Goal: Check status: Check status

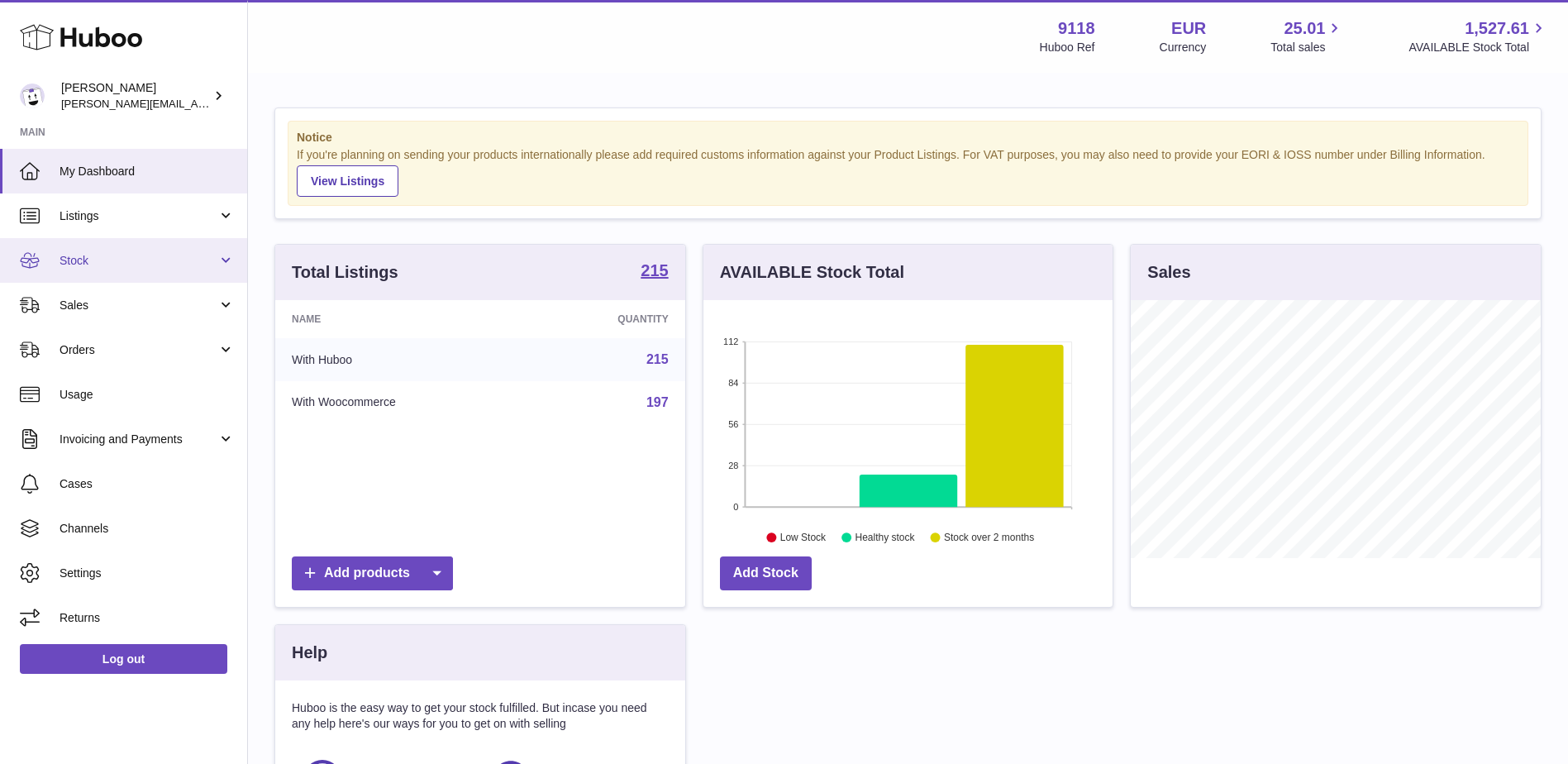
scroll to position [258, 409]
click at [77, 306] on span "Sales" at bounding box center [138, 305] width 158 height 15
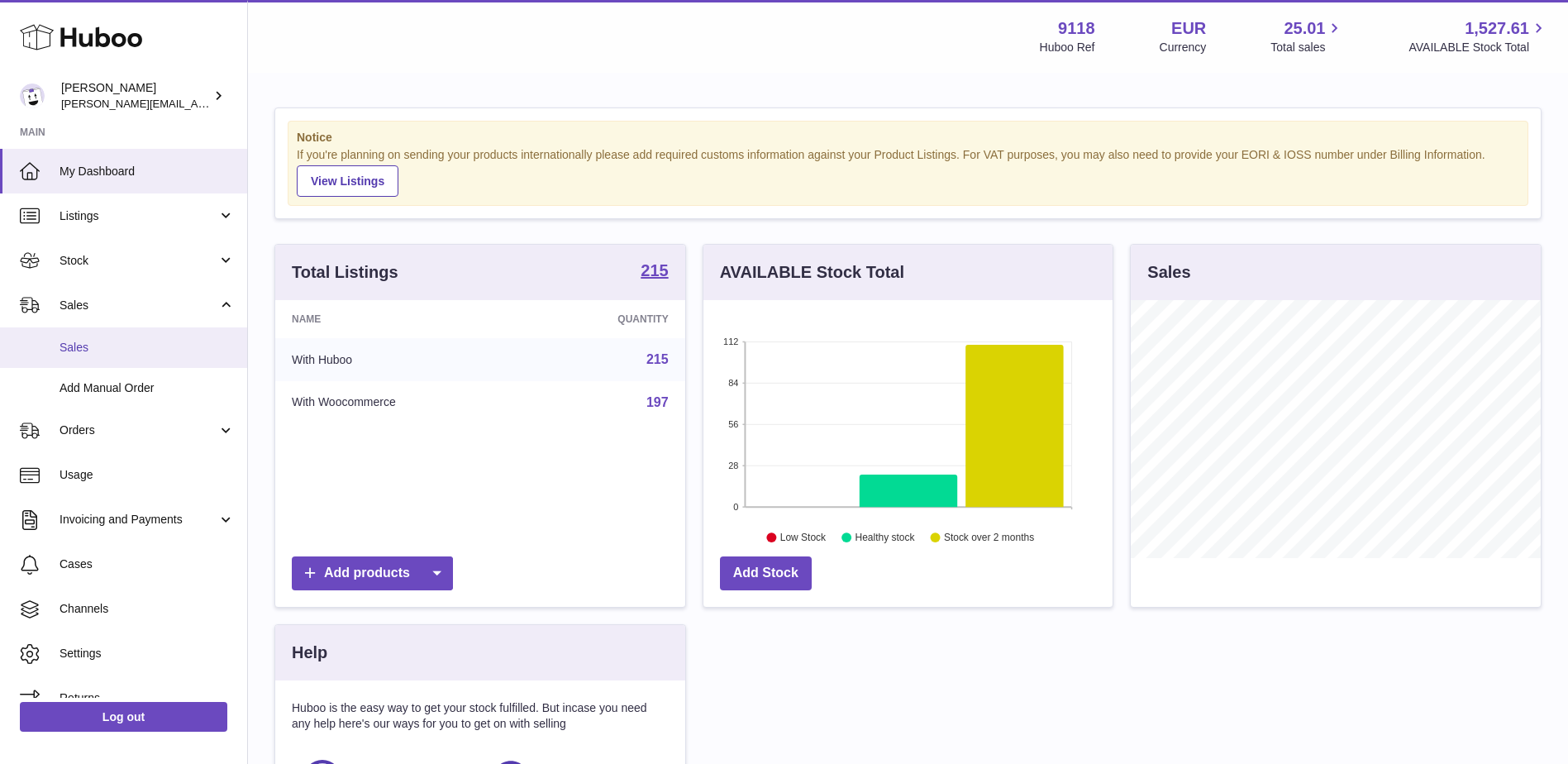
click at [85, 337] on link "Sales" at bounding box center [123, 347] width 247 height 40
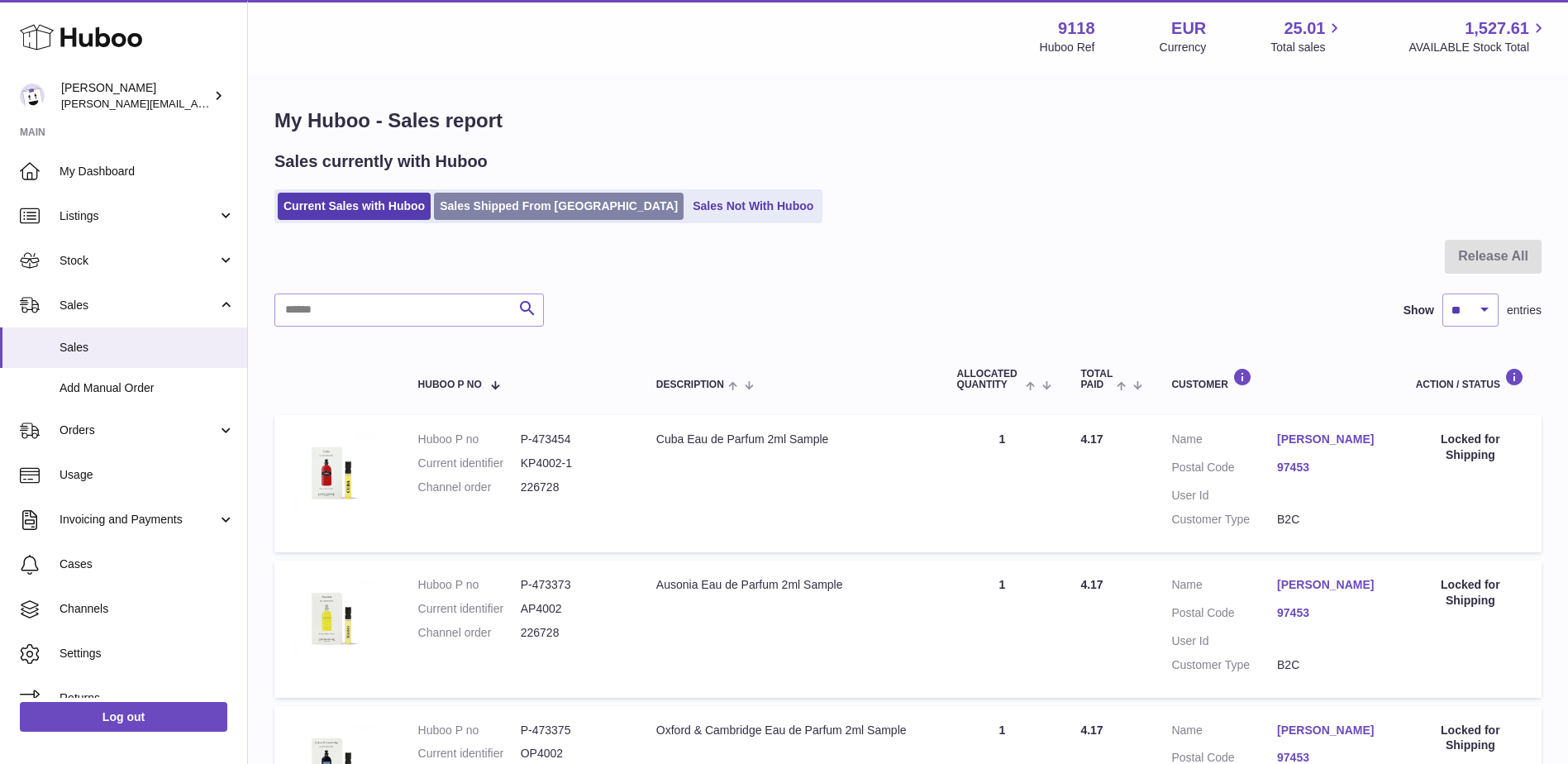
click at [466, 209] on link "Sales Shipped From [GEOGRAPHIC_DATA]" at bounding box center [559, 206] width 250 height 27
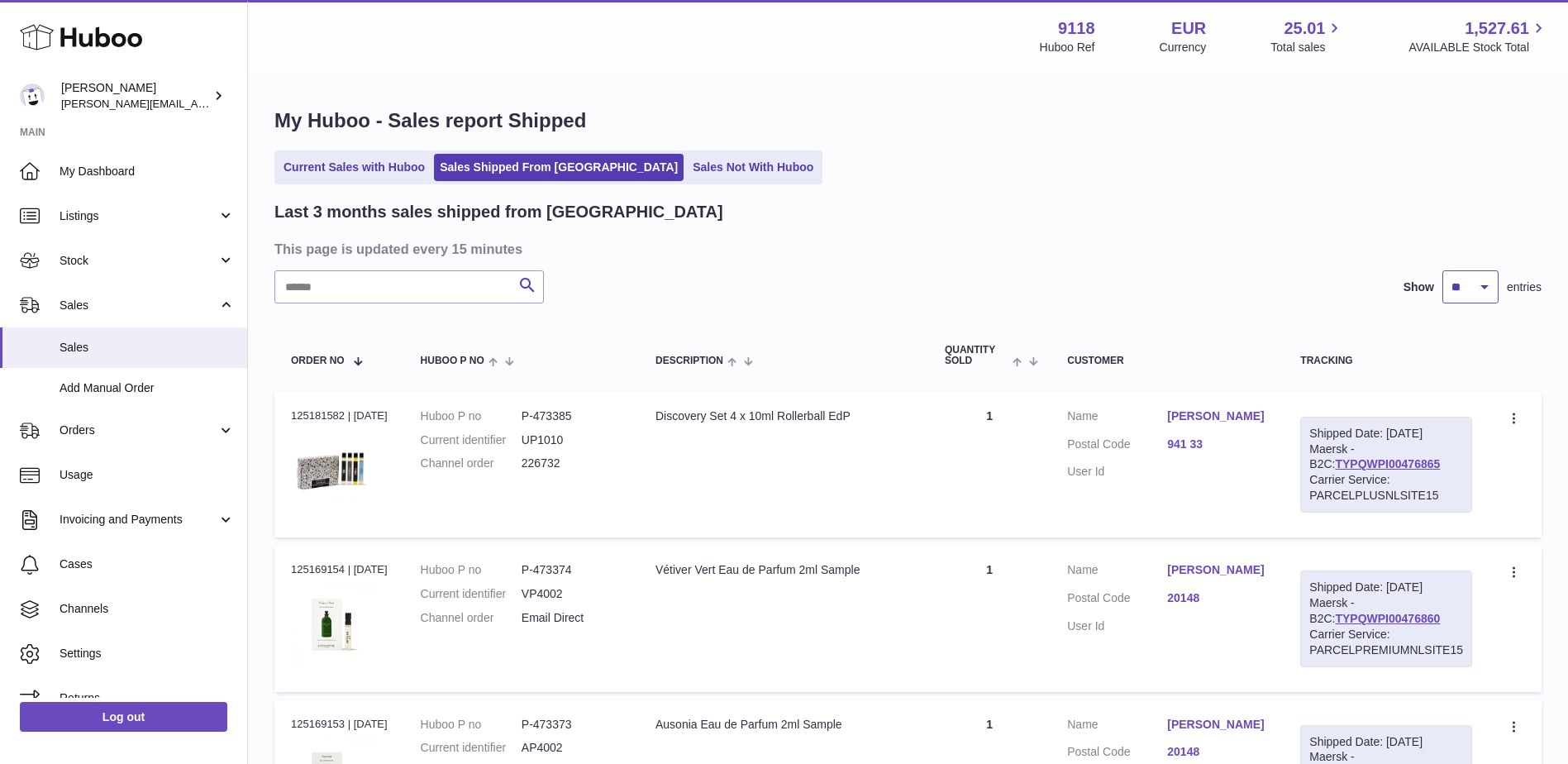
click at [1474, 287] on select "** ** **" at bounding box center [1471, 287] width 57 height 33
select select "**"
click at [1443, 271] on select "** ** **" at bounding box center [1471, 287] width 57 height 33
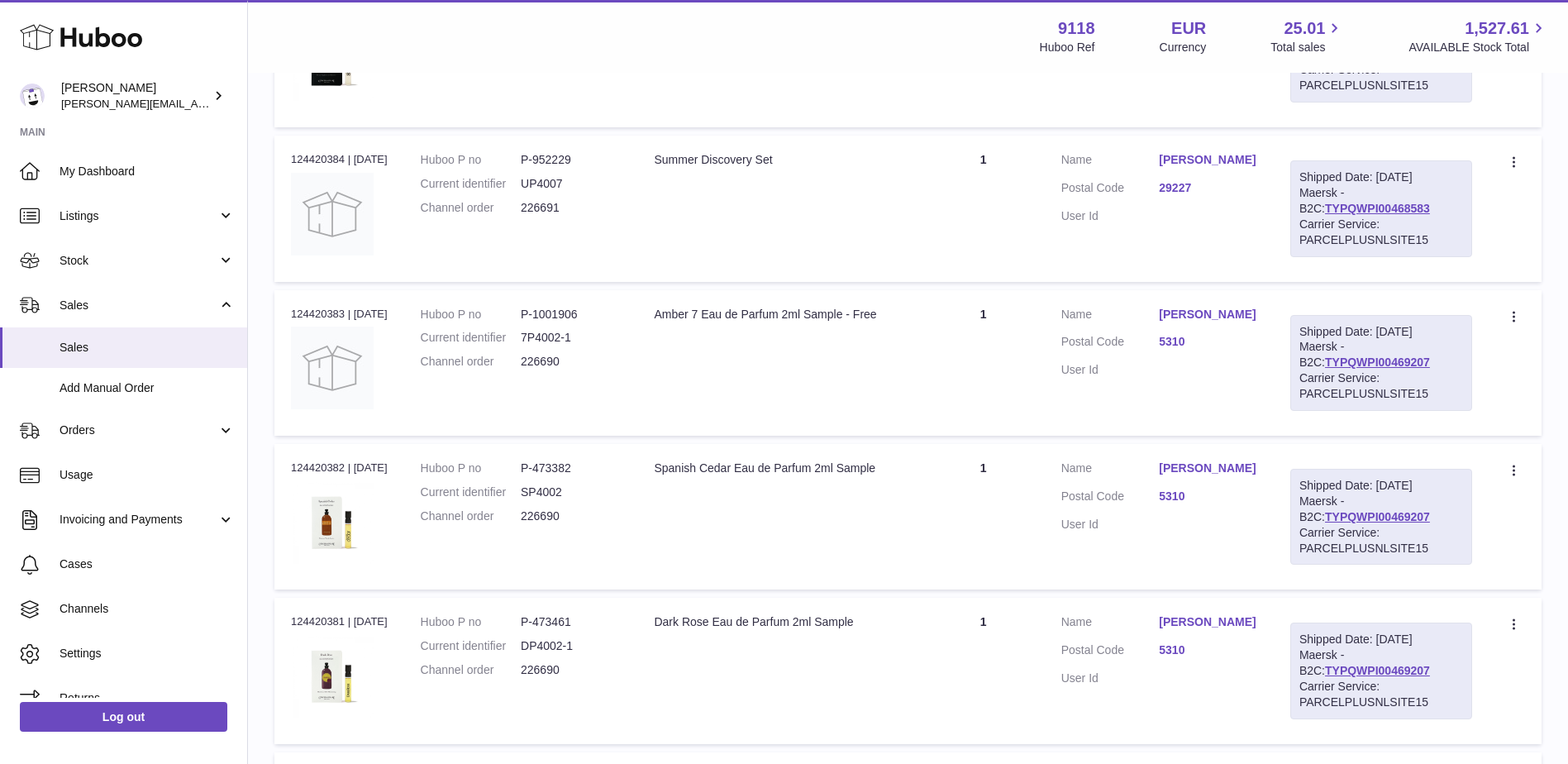
scroll to position [7510, 0]
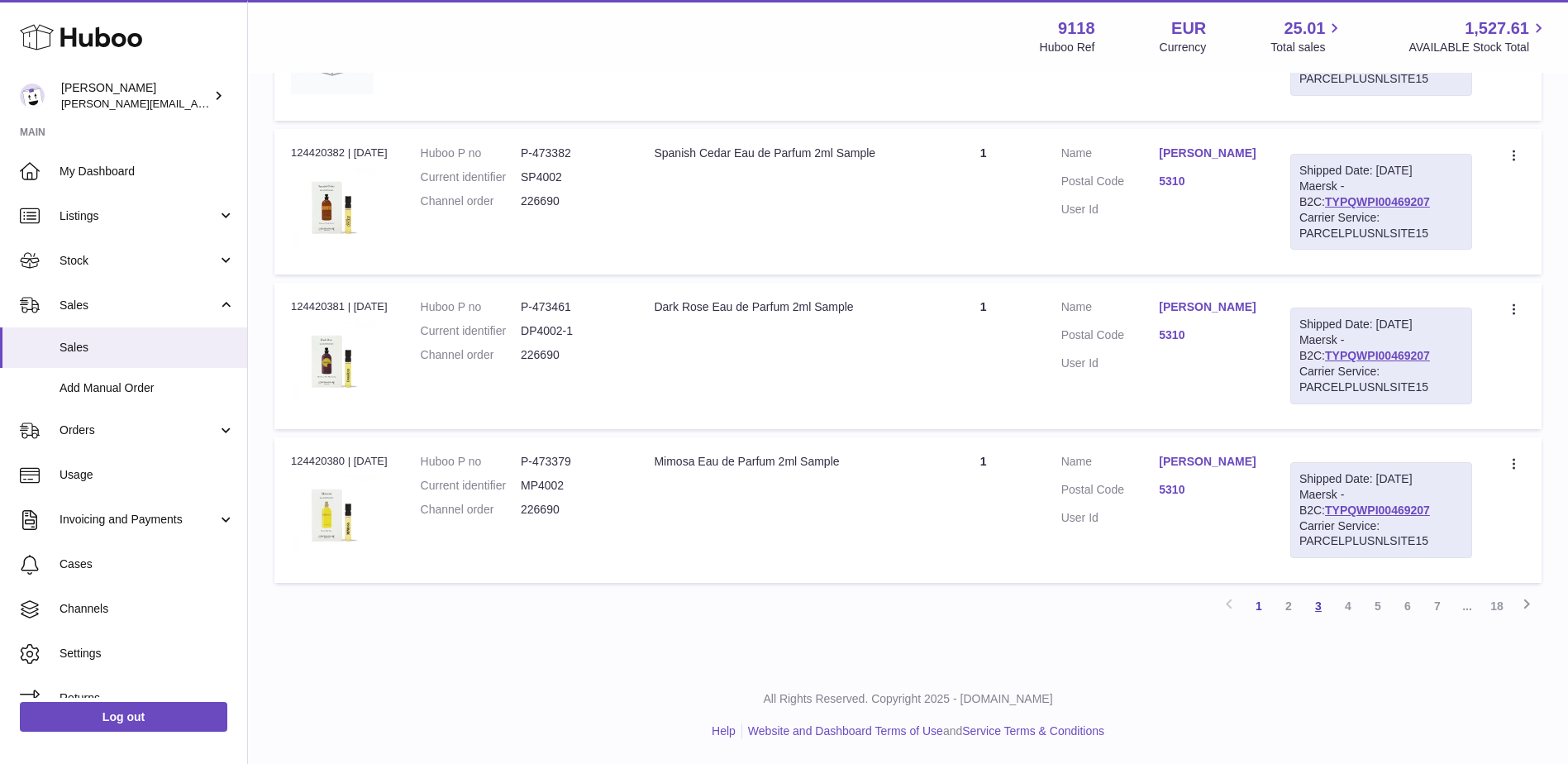
click at [1323, 609] on link "3" at bounding box center [1318, 606] width 30 height 30
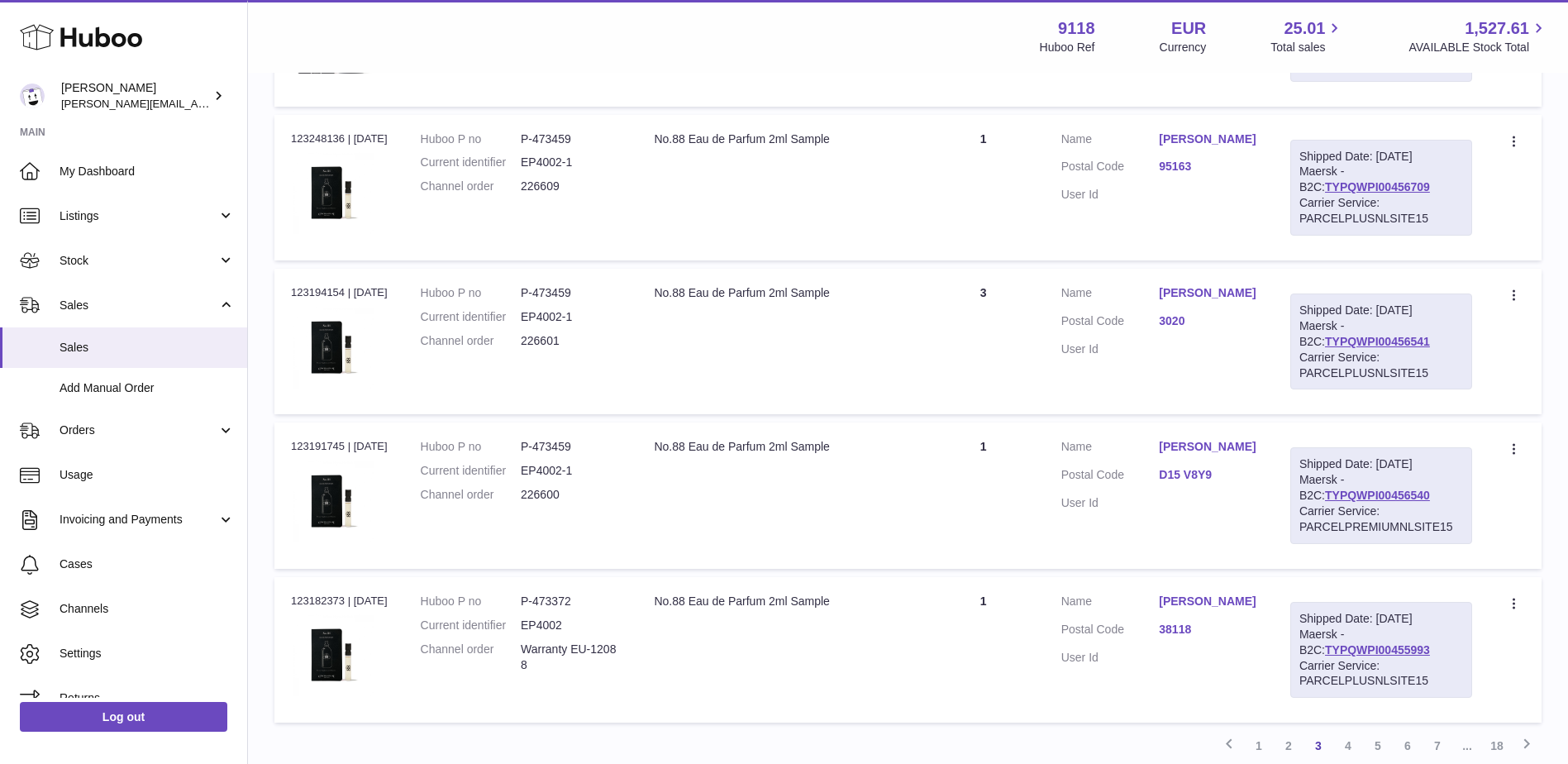
scroll to position [7434, 0]
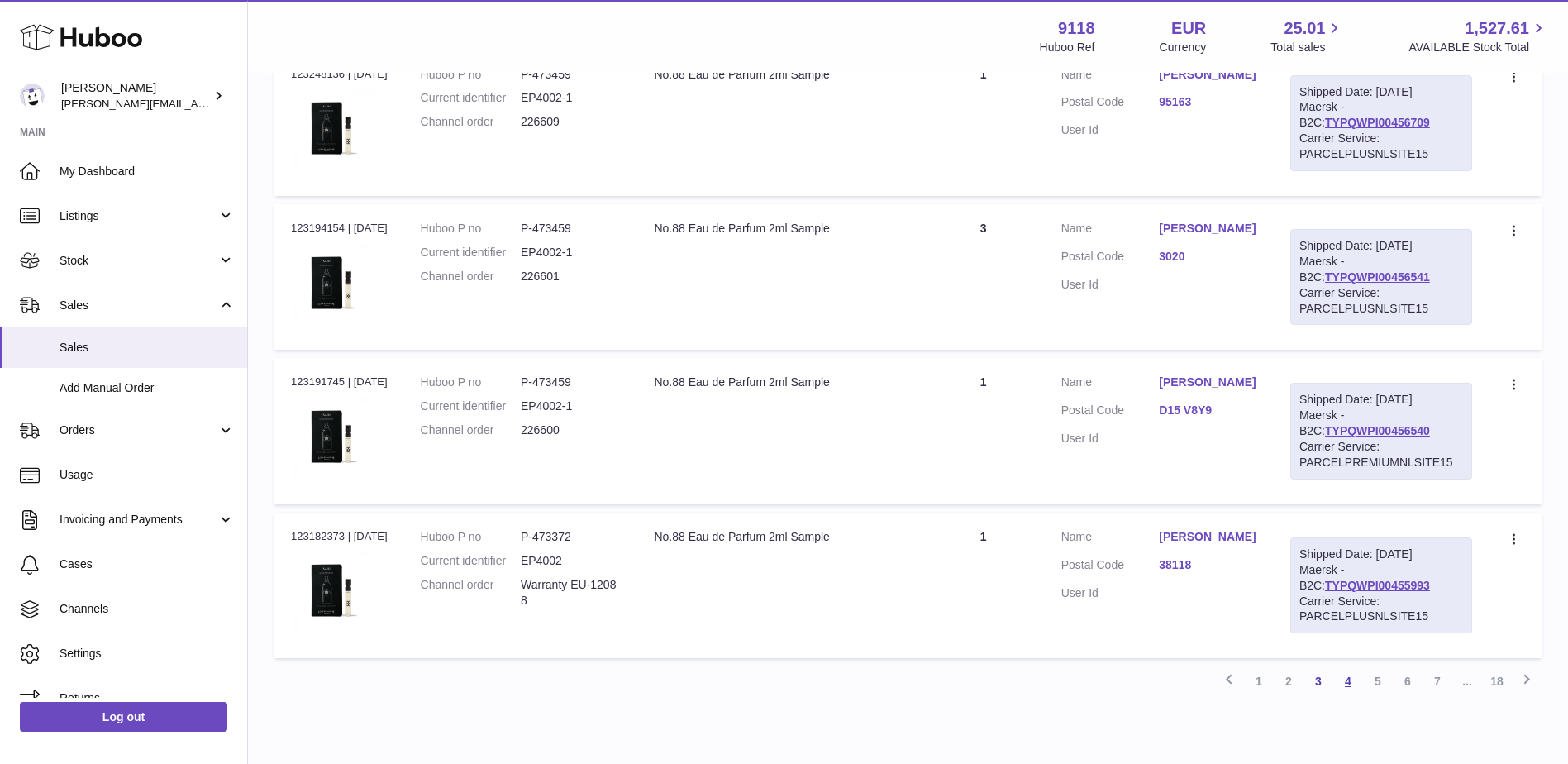
click at [1348, 686] on link "4" at bounding box center [1348, 681] width 30 height 30
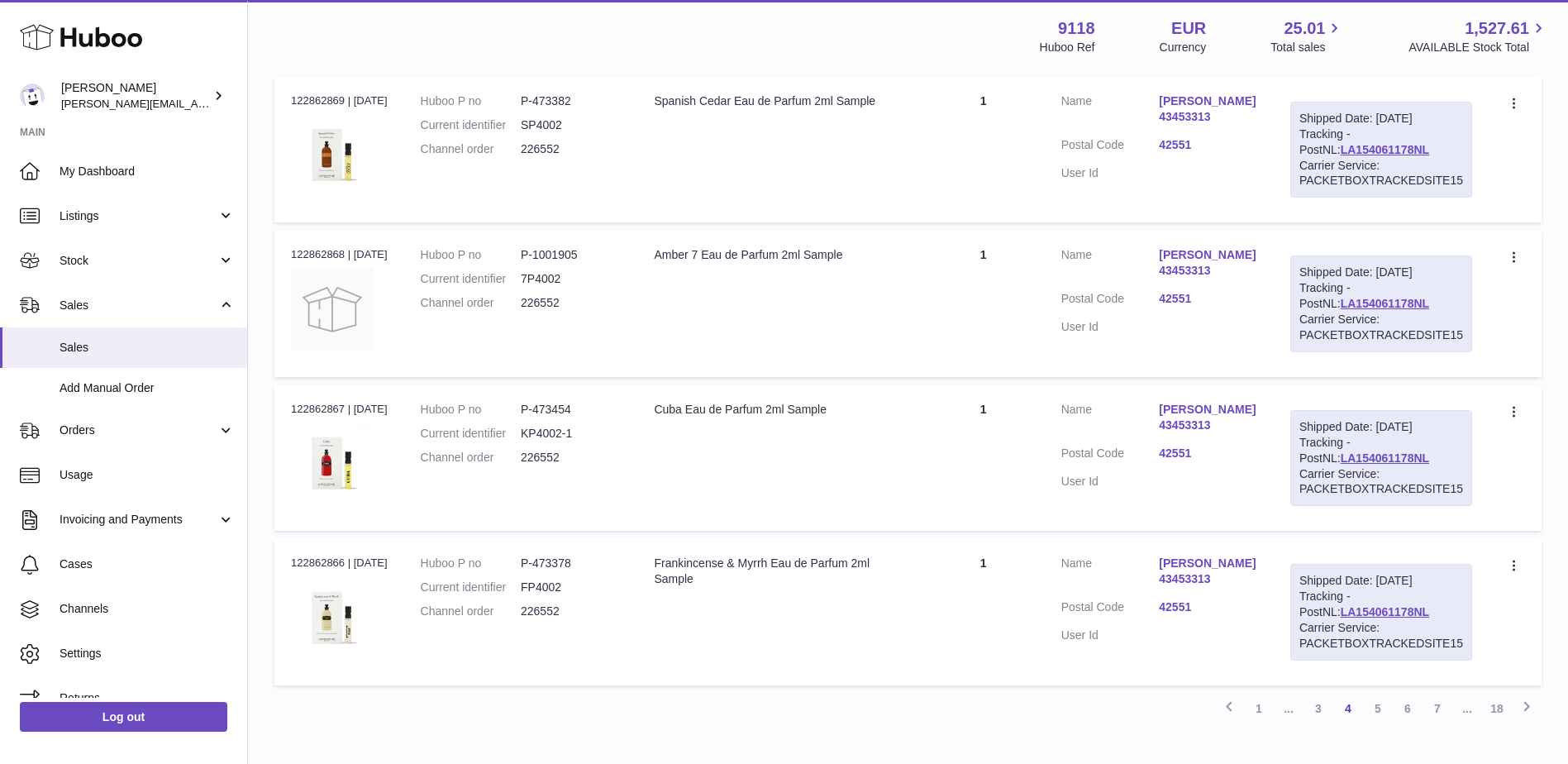
scroll to position [7351, 0]
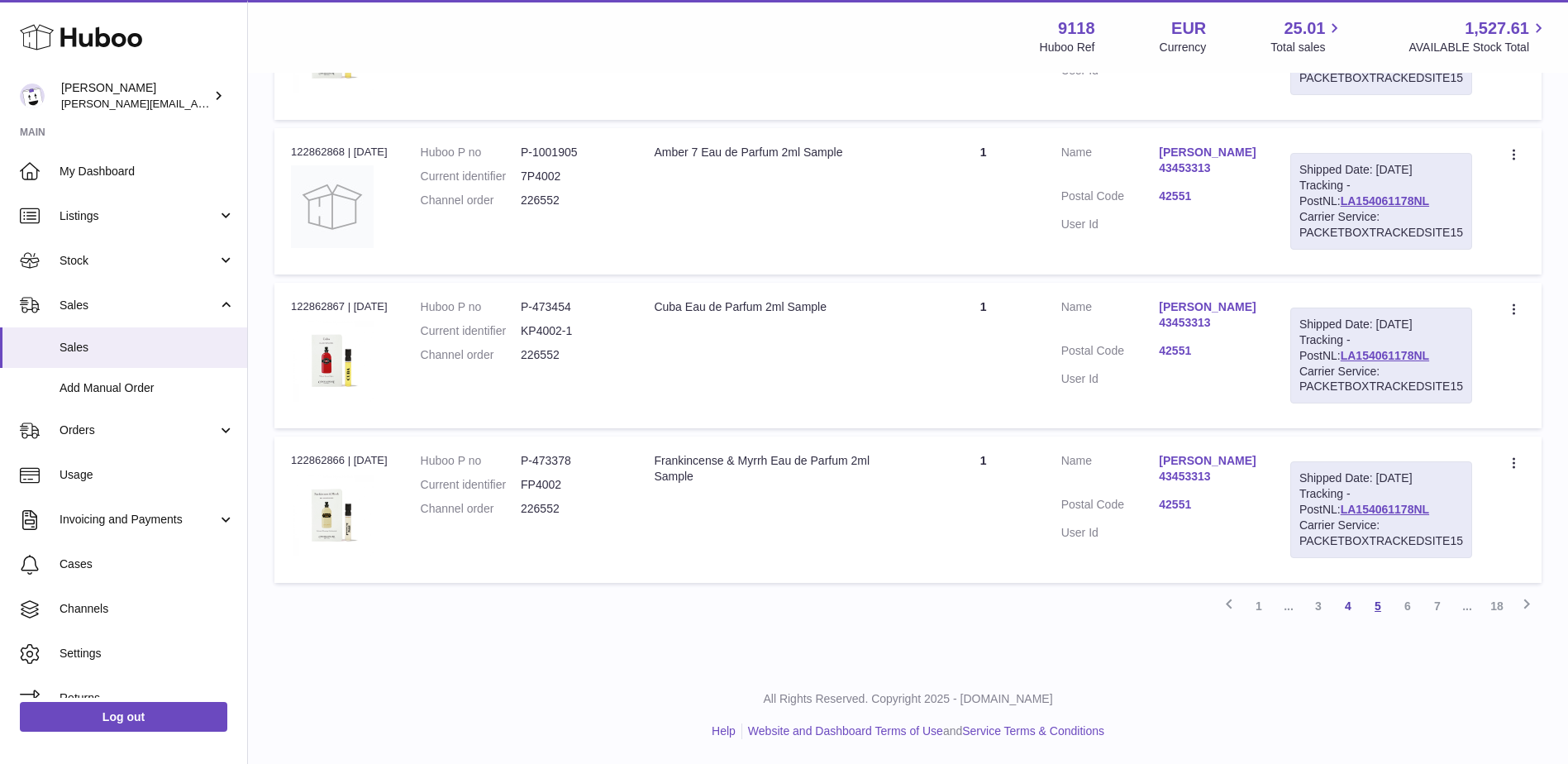
click at [1382, 603] on link "5" at bounding box center [1378, 606] width 30 height 30
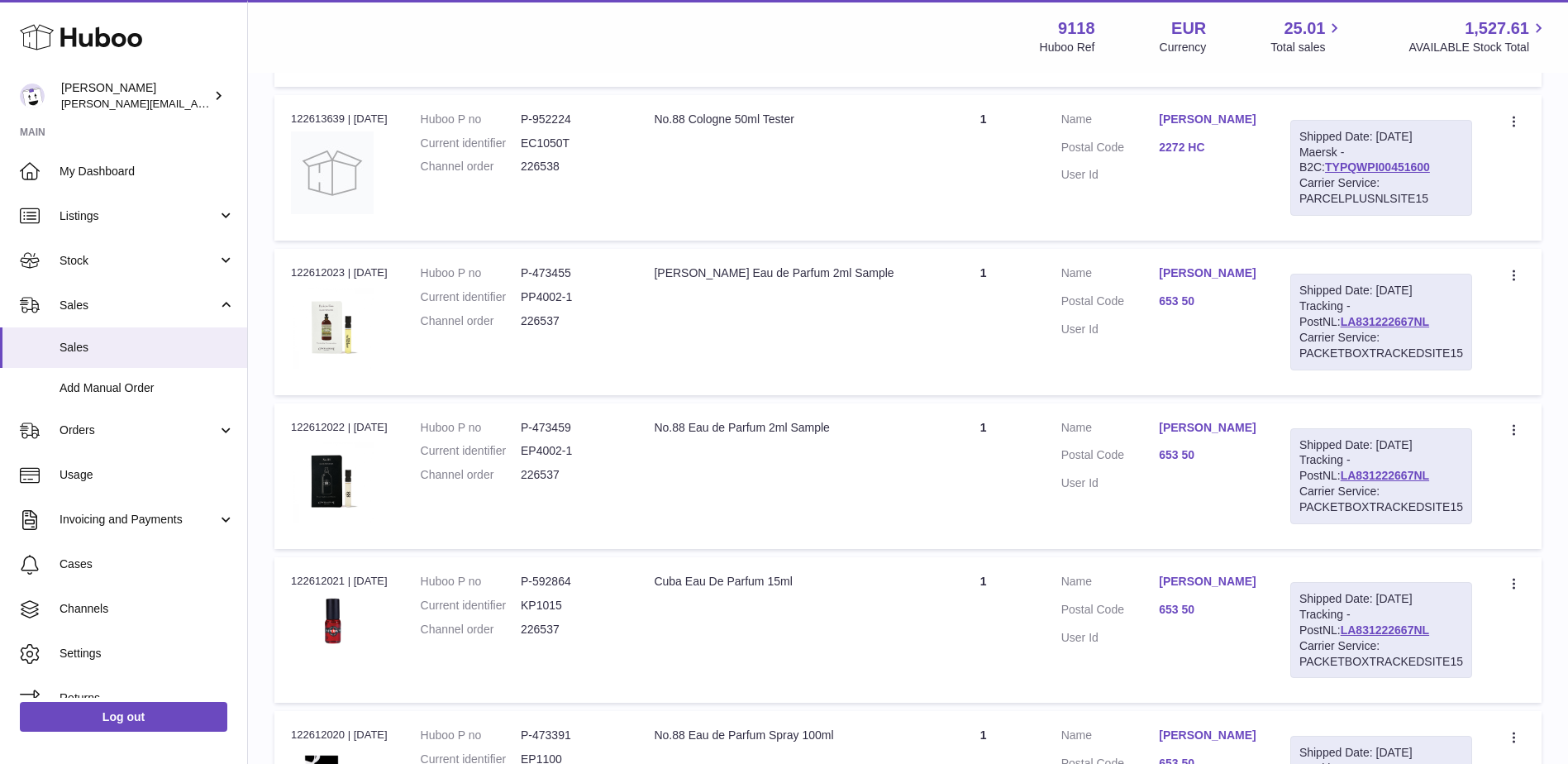
scroll to position [5284, 0]
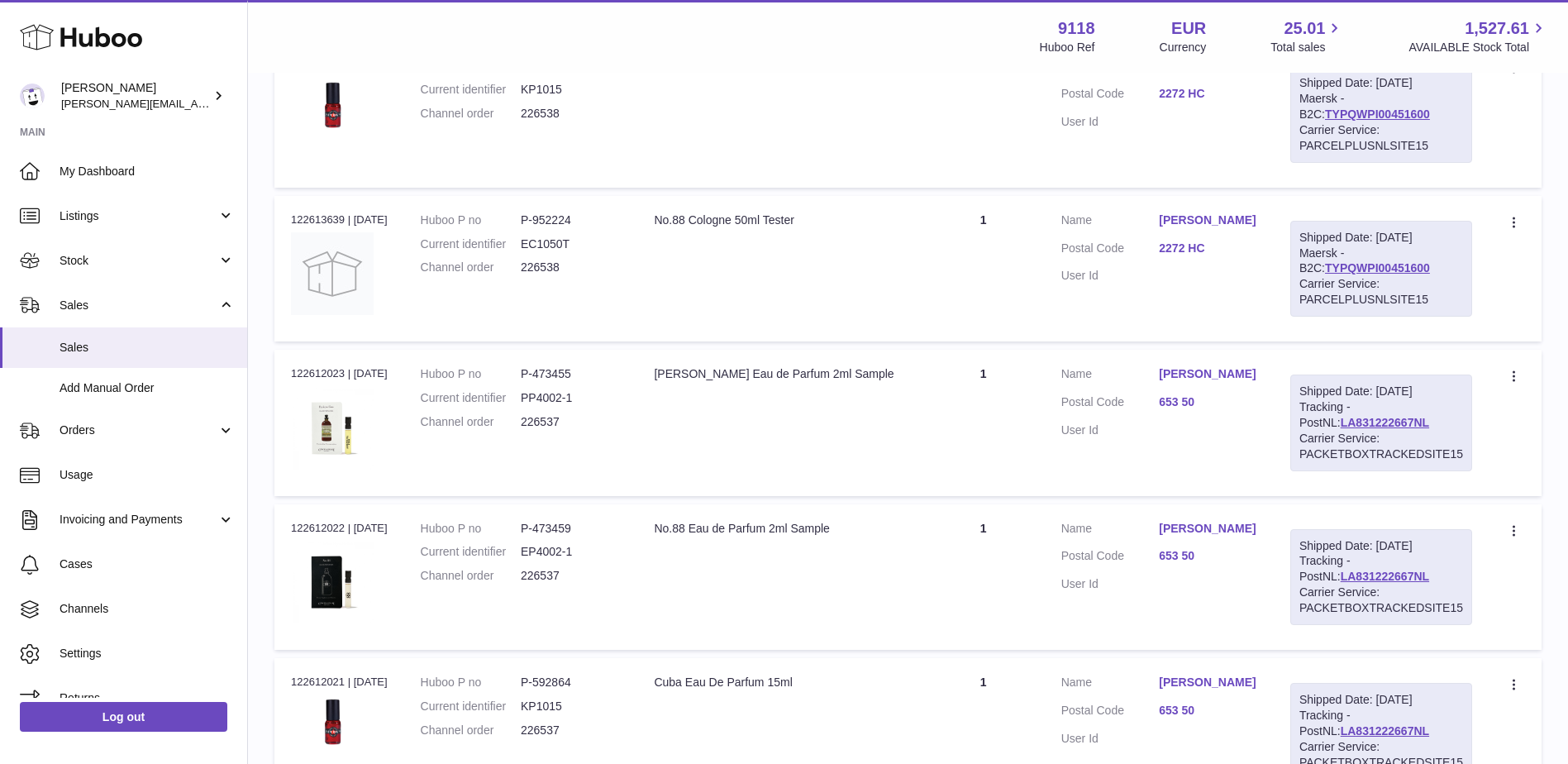
click at [1180, 377] on link "Joel Persson" at bounding box center [1208, 374] width 98 height 15
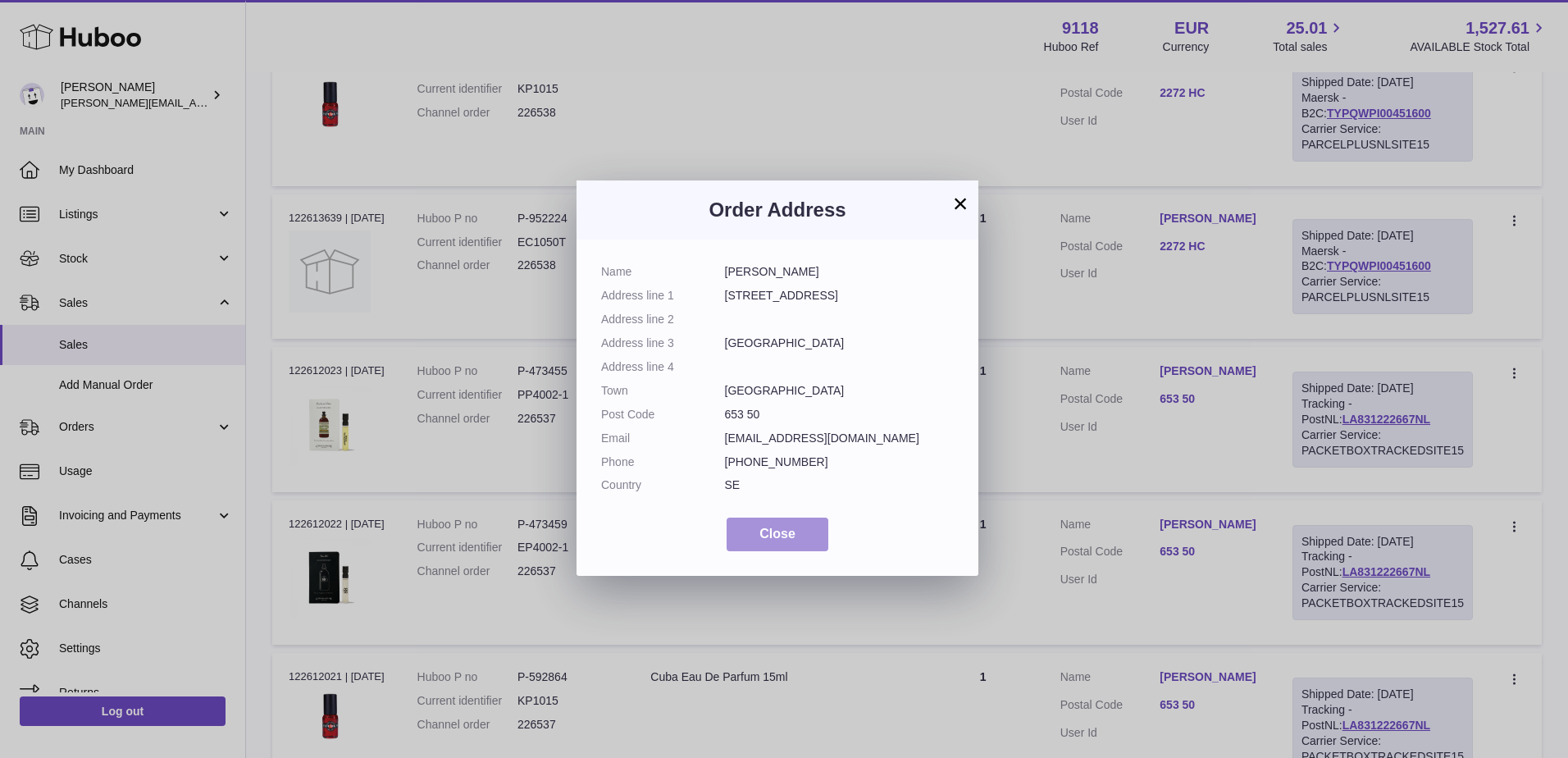
click at [753, 541] on button "Close" at bounding box center [777, 535] width 102 height 34
